Goal: Task Accomplishment & Management: Manage account settings

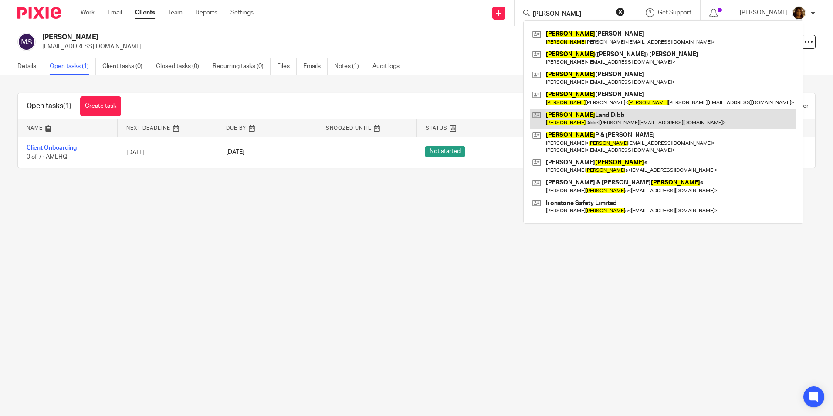
type input "[PERSON_NAME]"
click at [573, 120] on link at bounding box center [664, 119] width 266 height 20
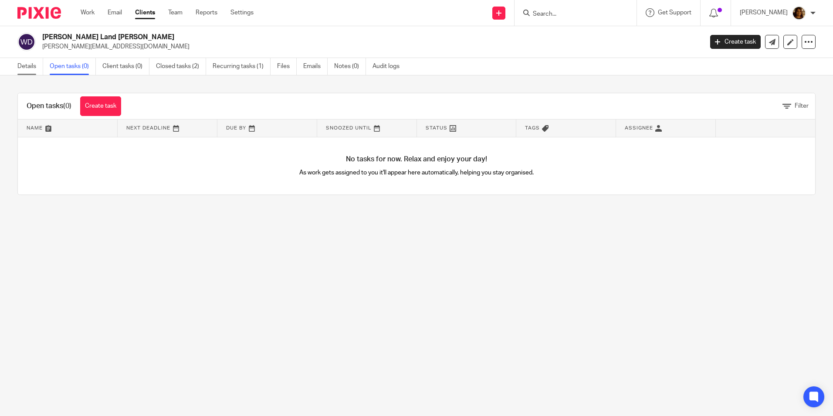
click at [34, 64] on link "Details" at bounding box center [30, 66] width 26 height 17
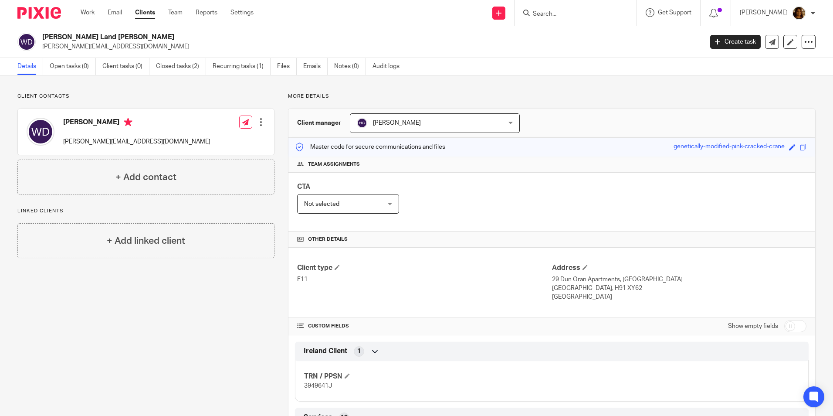
click at [257, 122] on div at bounding box center [261, 122] width 9 height 9
click at [214, 142] on link "Edit contact" at bounding box center [219, 141] width 83 height 13
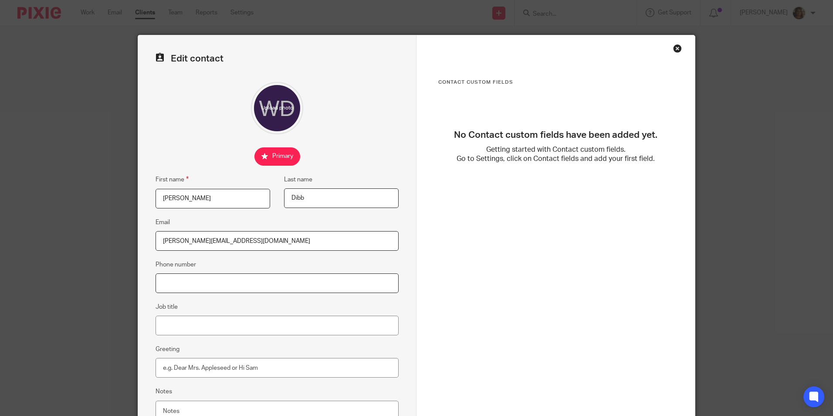
click at [224, 282] on input "Phone number" at bounding box center [277, 283] width 243 height 20
paste input "+353 86 863 6942"
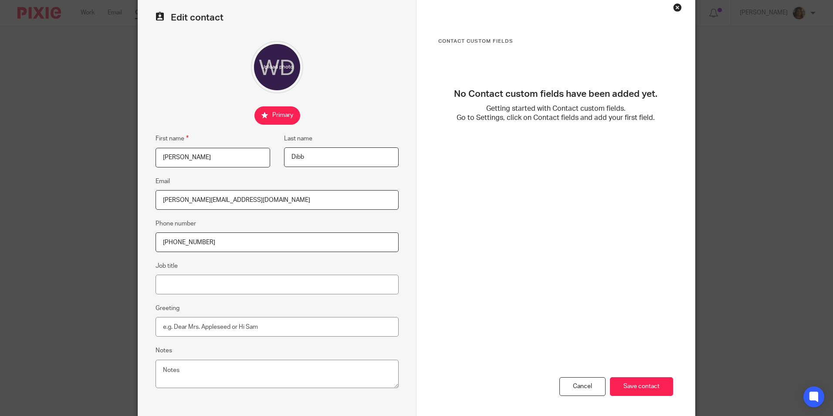
scroll to position [78, 0]
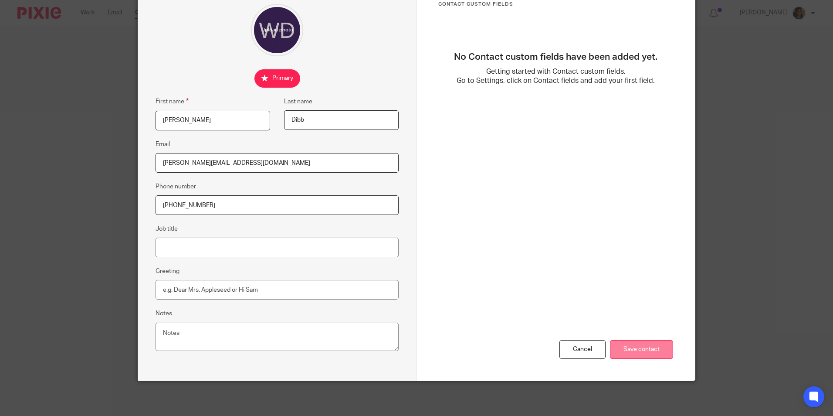
type input "+353 86 863 6942"
click at [637, 342] on input "Save contact" at bounding box center [641, 349] width 63 height 19
click at [641, 347] on input "Save contact" at bounding box center [641, 349] width 63 height 19
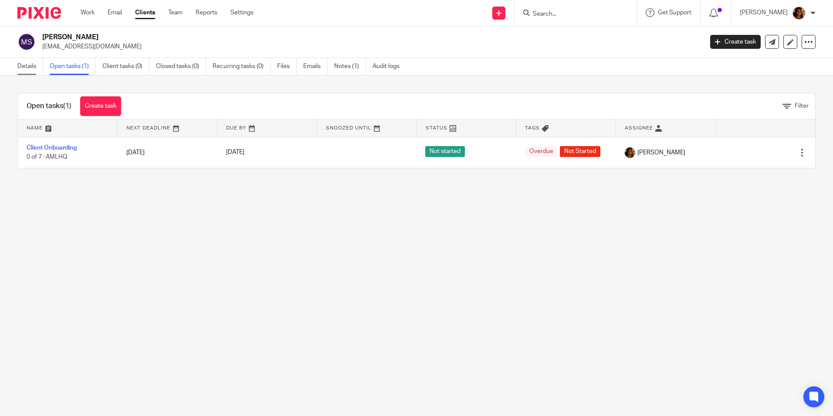
click at [24, 69] on link "Details" at bounding box center [30, 66] width 26 height 17
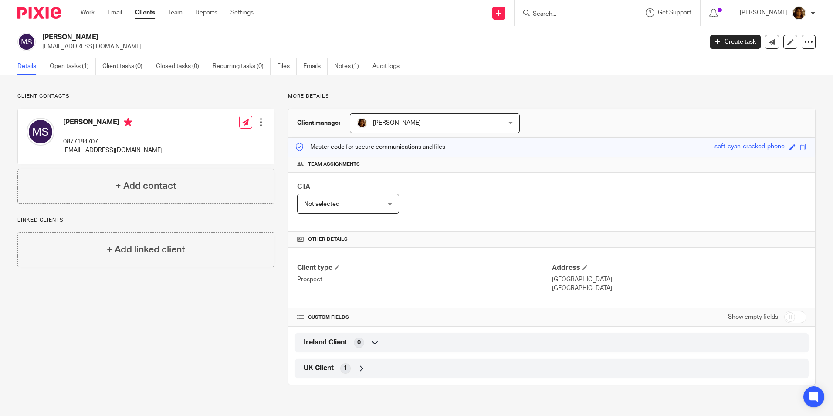
drag, startPoint x: 182, startPoint y: 149, endPoint x: 61, endPoint y: 164, distance: 122.1
click at [61, 164] on div "[PERSON_NAME] 0877184707 [EMAIL_ADDRESS][DOMAIN_NAME] Edit contact Create clien…" at bounding box center [145, 139] width 257 height 60
copy p "[EMAIL_ADDRESS][DOMAIN_NAME]"
click at [57, 62] on link "Open tasks (1)" at bounding box center [73, 66] width 46 height 17
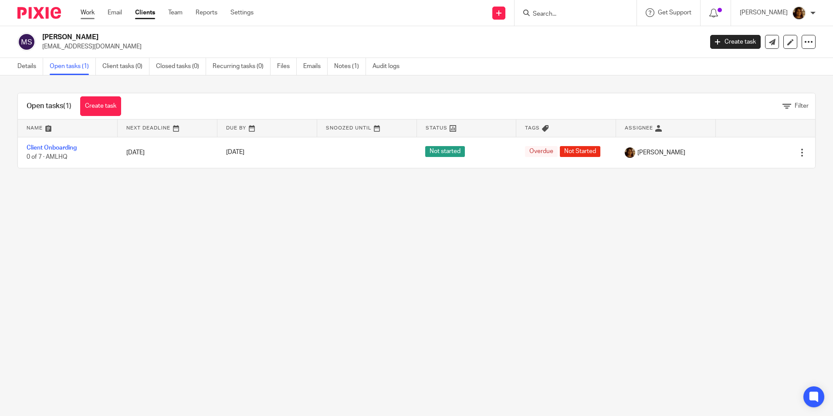
click at [92, 12] on link "Work" at bounding box center [88, 12] width 14 height 9
